Goal: Transaction & Acquisition: Obtain resource

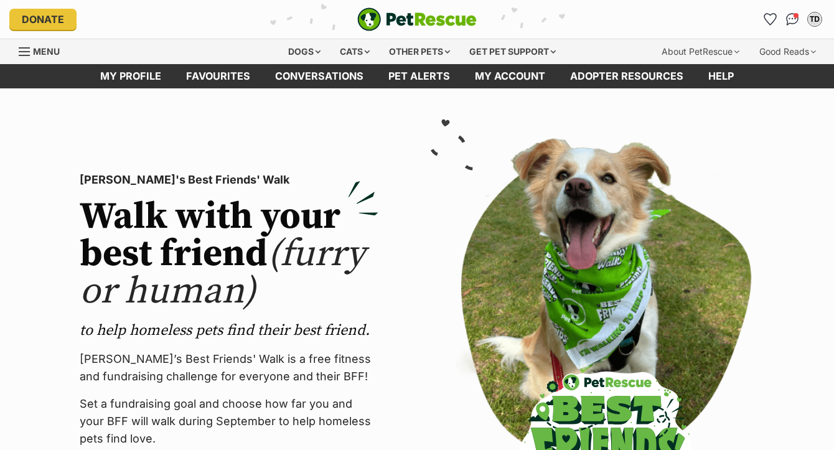
click at [771, 21] on icon "Favourites" at bounding box center [770, 19] width 12 height 11
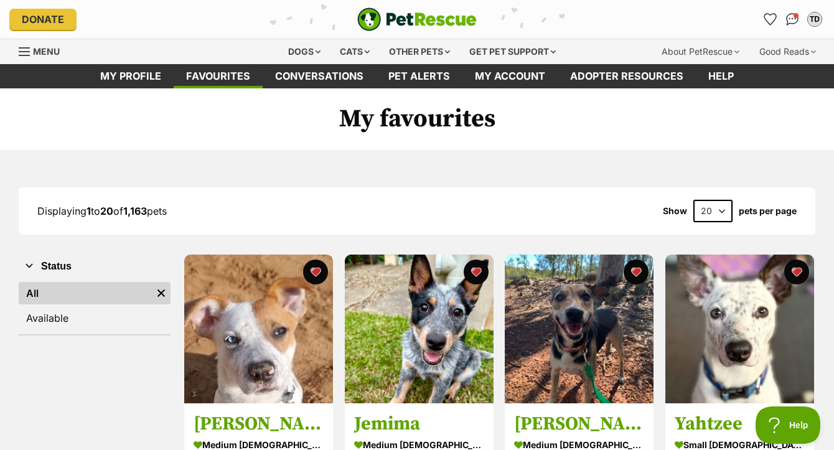
click at [57, 49] on span "Menu" at bounding box center [46, 51] width 27 height 11
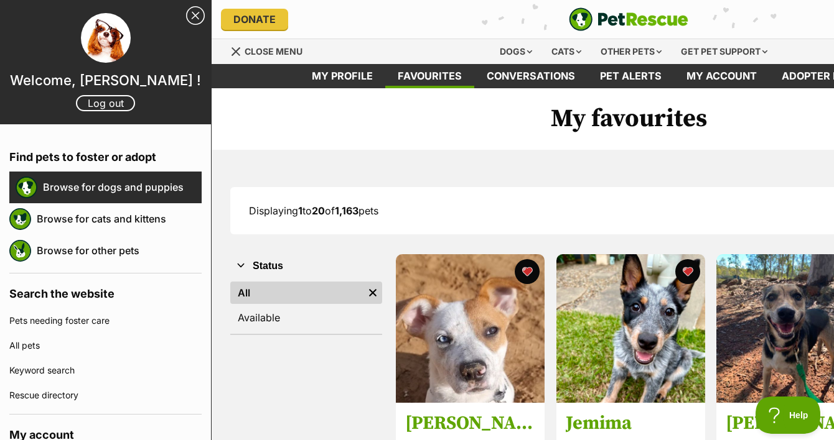
click at [58, 182] on link "Browse for dogs and puppies" at bounding box center [122, 187] width 159 height 26
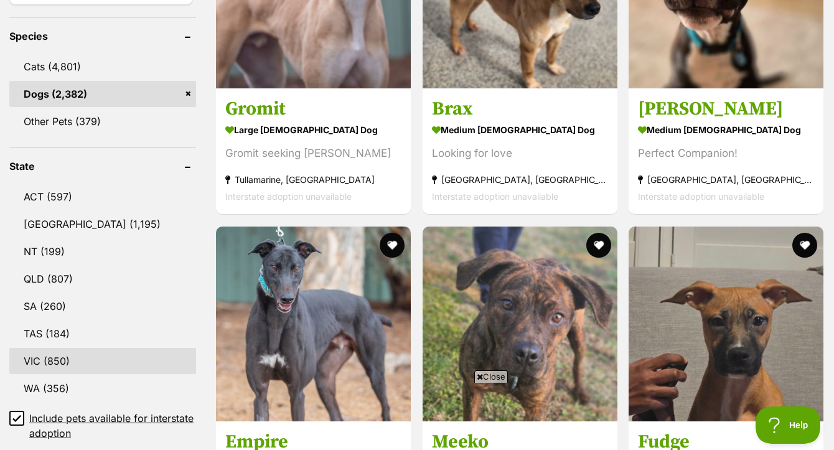
click at [75, 372] on link "VIC (850)" at bounding box center [102, 361] width 187 height 26
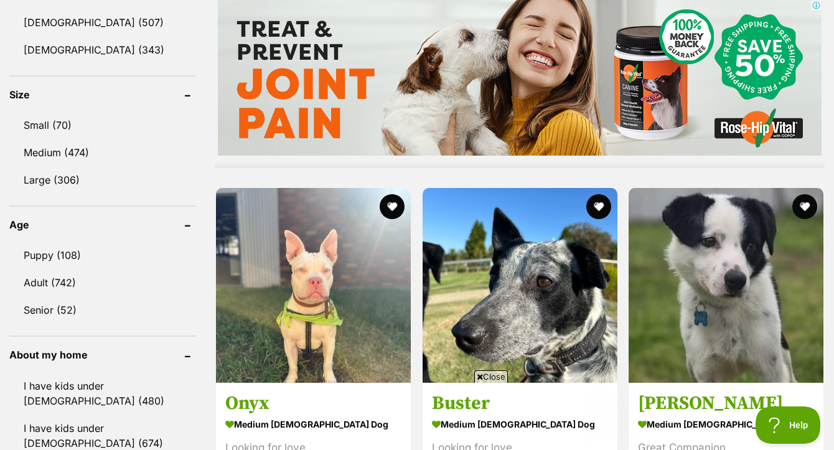
scroll to position [1170, 0]
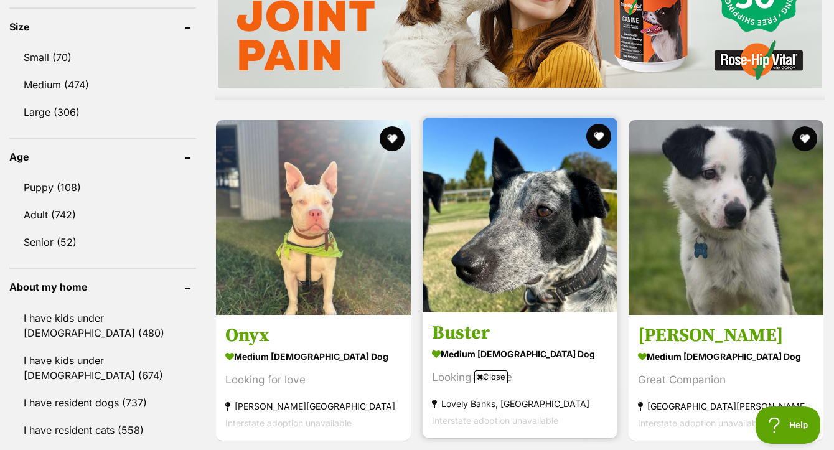
click at [561, 210] on img at bounding box center [519, 215] width 195 height 195
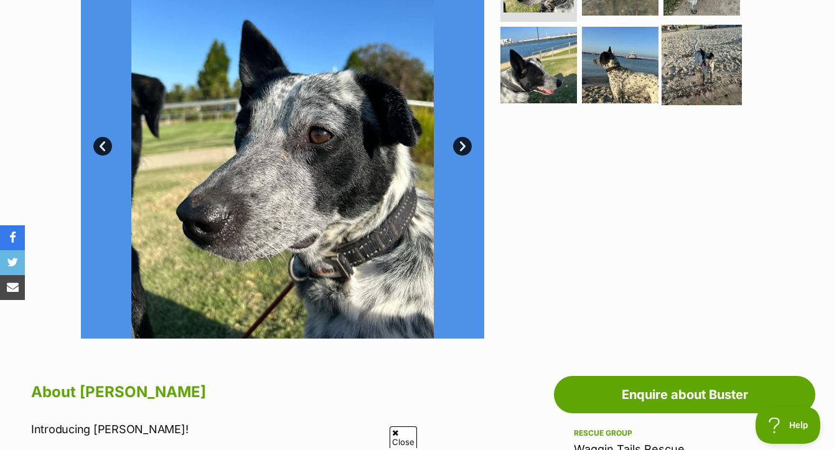
click at [700, 67] on img at bounding box center [701, 65] width 80 height 80
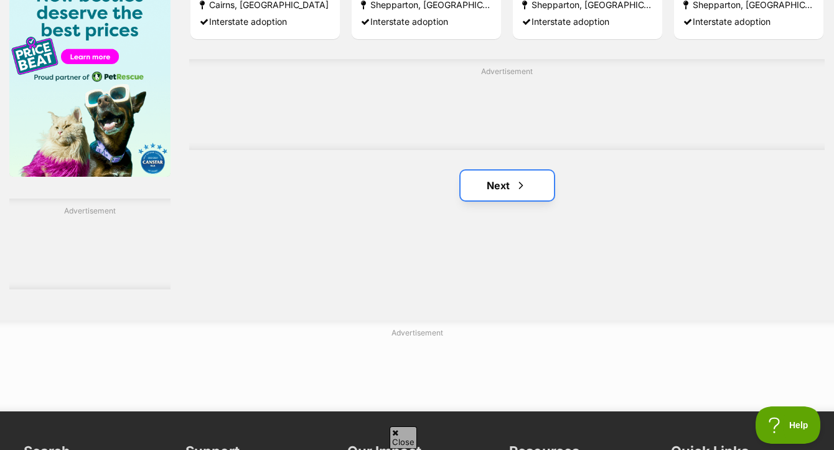
click at [523, 193] on span "Next page" at bounding box center [520, 185] width 12 height 15
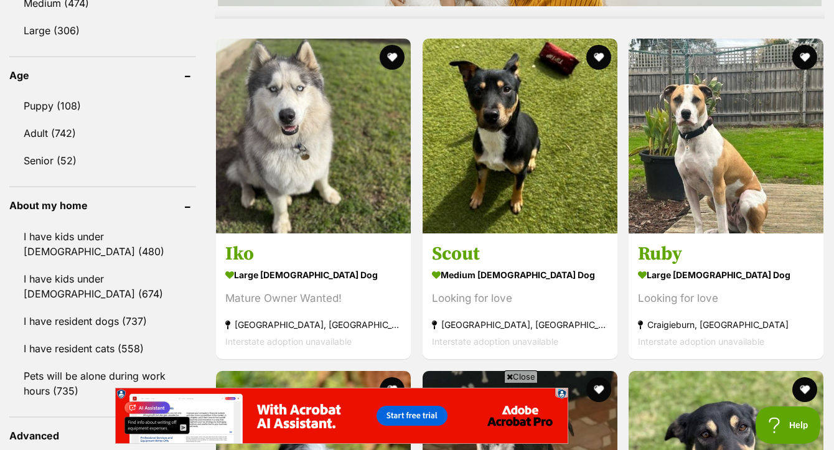
scroll to position [1252, 0]
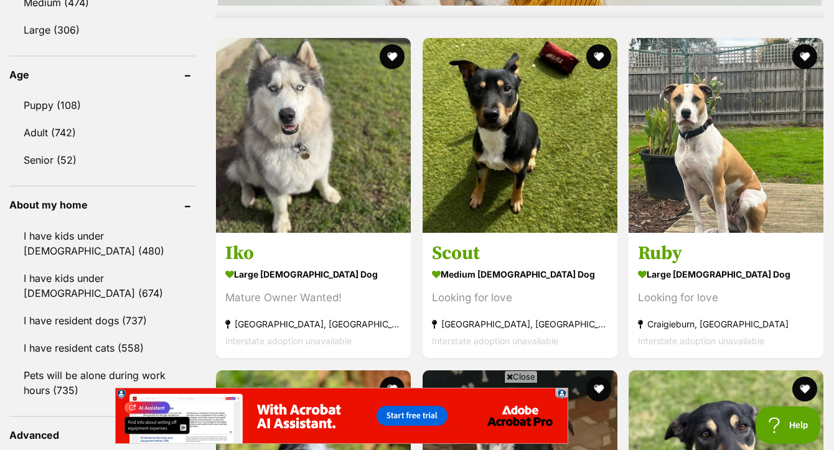
click at [518, 375] on span "Close" at bounding box center [521, 376] width 34 height 12
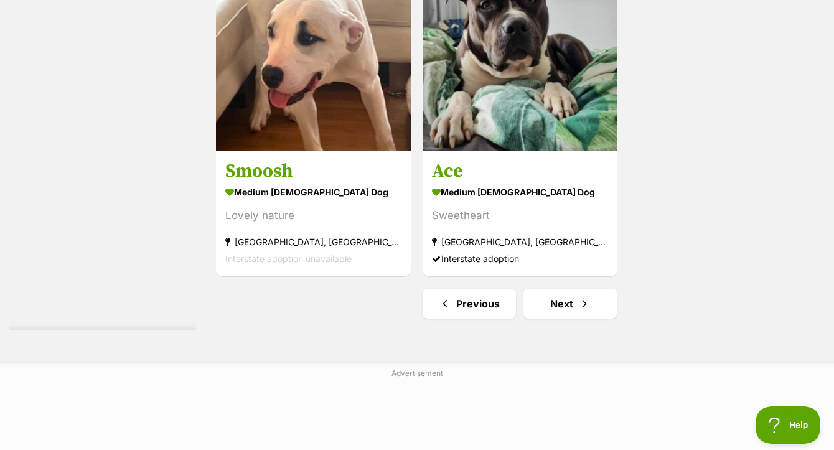
scroll to position [2999, 0]
